Goal: Consume media (video, audio)

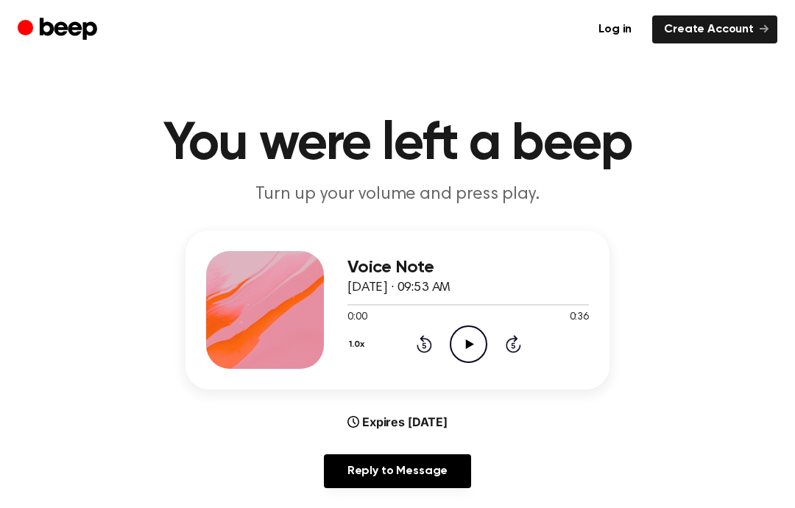
click at [456, 346] on icon "Play Audio" at bounding box center [468, 344] width 38 height 38
click at [63, 17] on icon "Beep" at bounding box center [59, 29] width 83 height 29
click at [480, 333] on icon "Play Audio" at bounding box center [468, 344] width 38 height 38
click at [455, 338] on icon "Play Audio" at bounding box center [468, 344] width 38 height 38
click at [460, 344] on icon "Play Audio" at bounding box center [468, 344] width 38 height 38
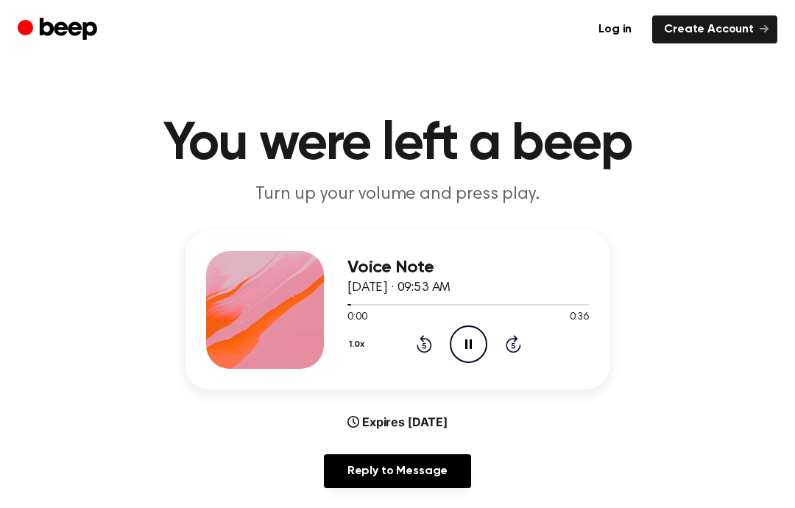
click at [466, 337] on icon "Pause Audio" at bounding box center [468, 344] width 38 height 38
